Goal: Information Seeking & Learning: Understand process/instructions

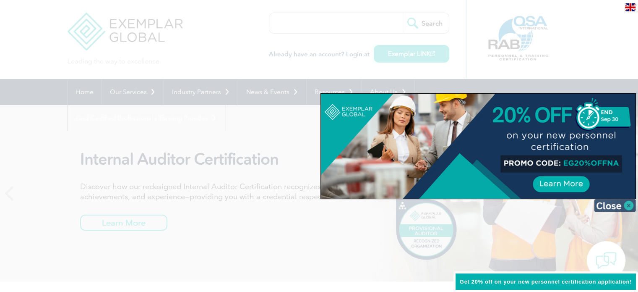
click at [617, 206] on img at bounding box center [615, 205] width 42 height 13
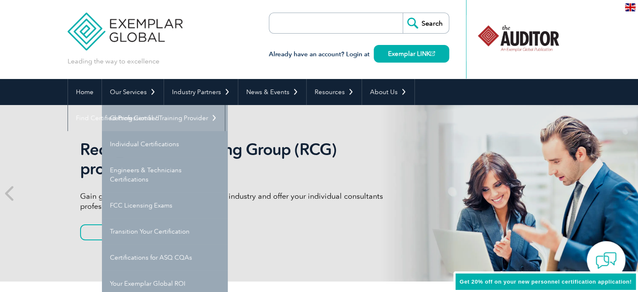
click at [139, 115] on link "Getting Certified" at bounding box center [165, 118] width 126 height 26
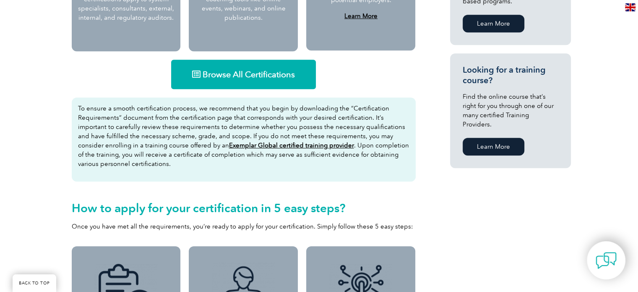
scroll to position [457, 0]
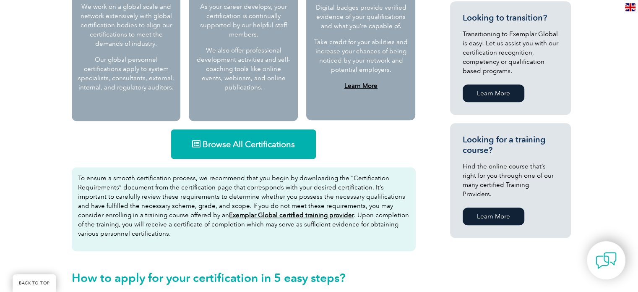
click at [253, 144] on span "Browse All Certifications" at bounding box center [249, 144] width 92 height 8
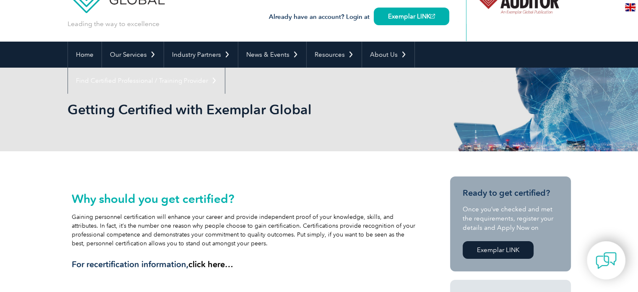
scroll to position [0, 0]
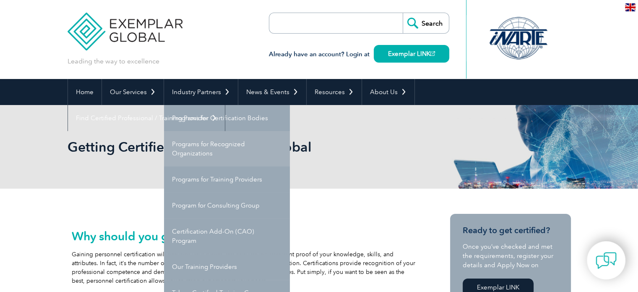
click at [201, 148] on link "Programs for Recognized Organizations" at bounding box center [227, 148] width 126 height 35
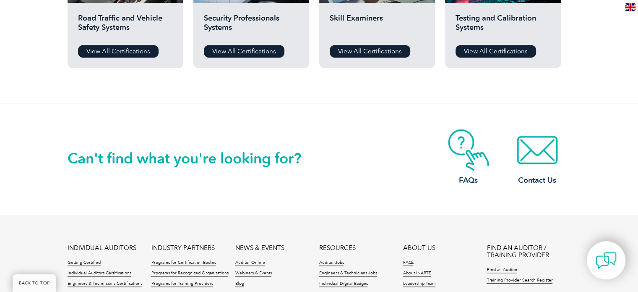
scroll to position [713, 0]
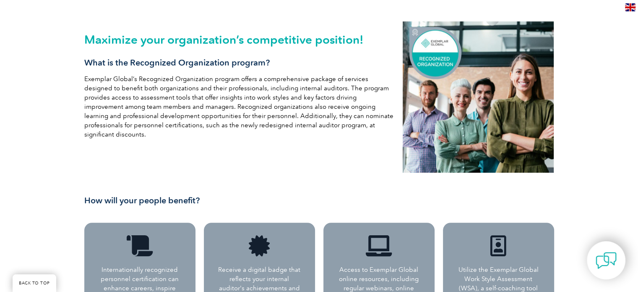
scroll to position [84, 0]
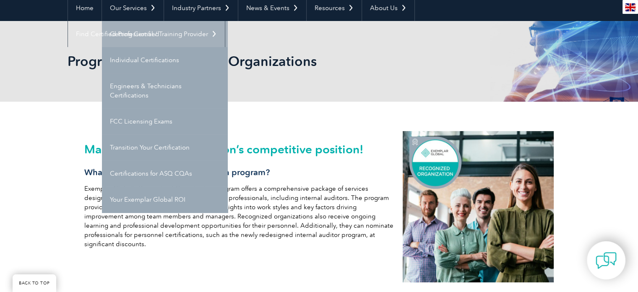
click at [138, 33] on link "Getting Certified" at bounding box center [165, 34] width 126 height 26
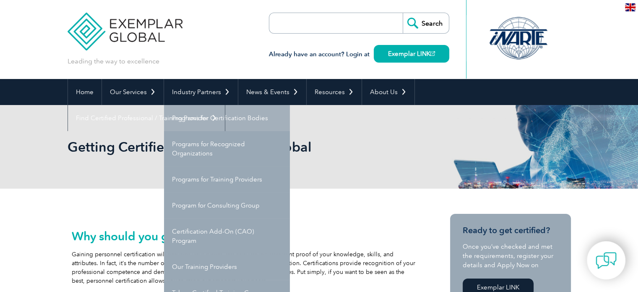
click at [203, 120] on link "Programs for Certification Bodies" at bounding box center [227, 118] width 126 height 26
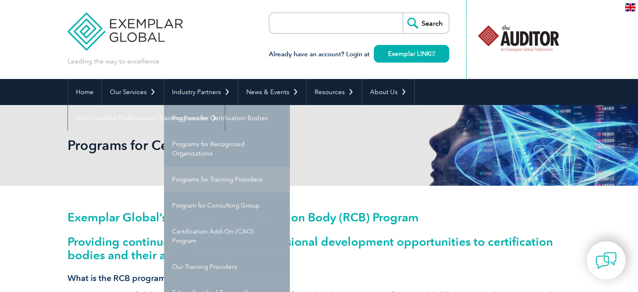
click at [226, 177] on link "Programs for Training Providers" at bounding box center [227, 179] width 126 height 26
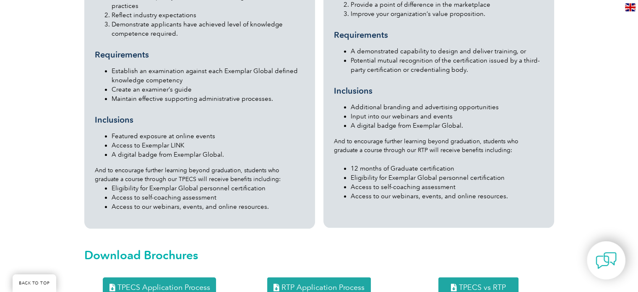
scroll to position [923, 0]
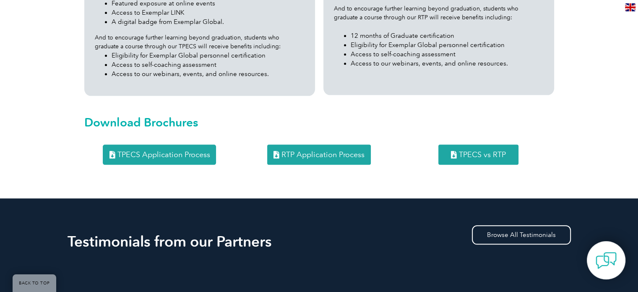
click at [334, 151] on span "RTP Application Process" at bounding box center [323, 155] width 83 height 8
click at [469, 151] on span "TPECS vs RTP" at bounding box center [482, 155] width 47 height 8
click at [187, 151] on span "TPECS Application Process" at bounding box center [163, 155] width 93 height 8
